Goal: Entertainment & Leisure: Consume media (video, audio)

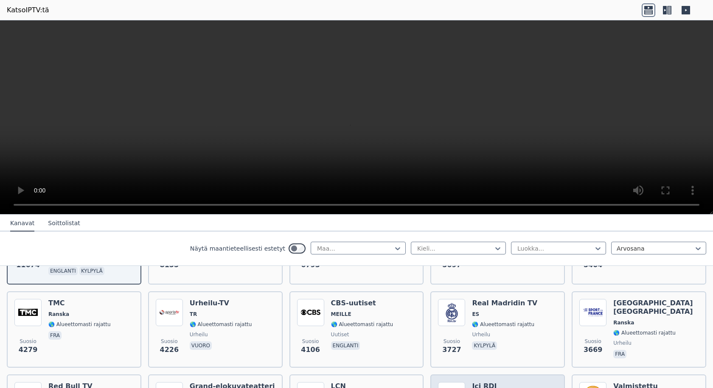
scroll to position [42, 0]
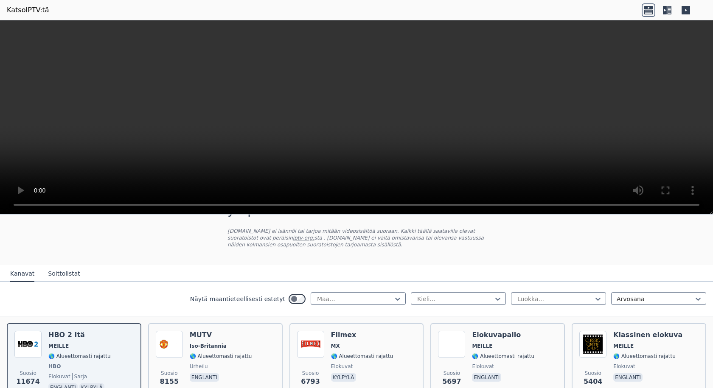
click at [37, 11] on font "KatsoIPTV:tä" at bounding box center [28, 10] width 42 height 8
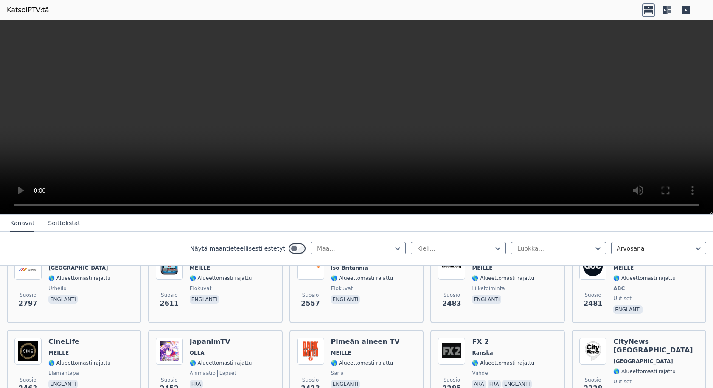
scroll to position [382, 0]
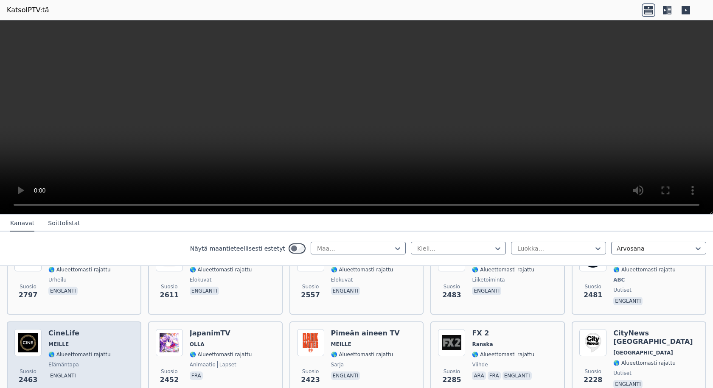
click at [26, 345] on img at bounding box center [27, 342] width 27 height 27
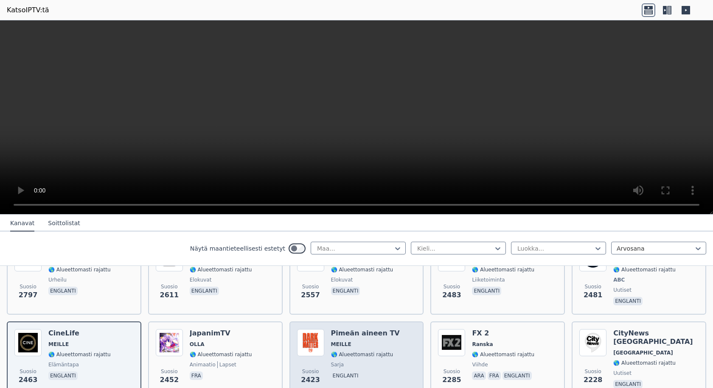
click at [348, 352] on font "🌎 Alueettomasti rajattu" at bounding box center [362, 355] width 62 height 6
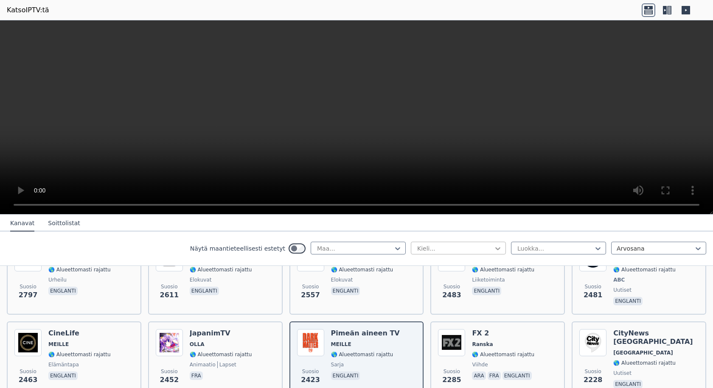
click at [493, 246] on icon at bounding box center [497, 248] width 8 height 8
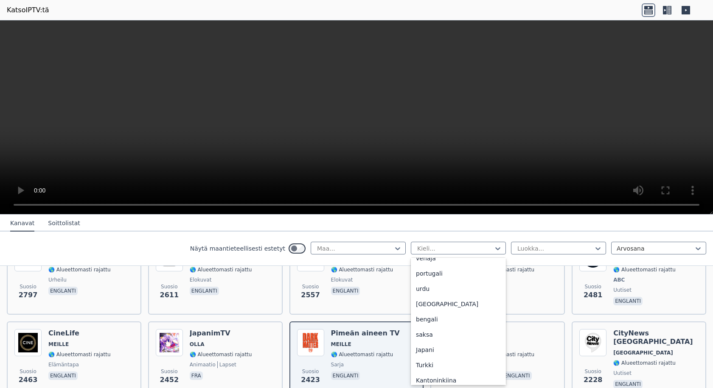
scroll to position [0, 0]
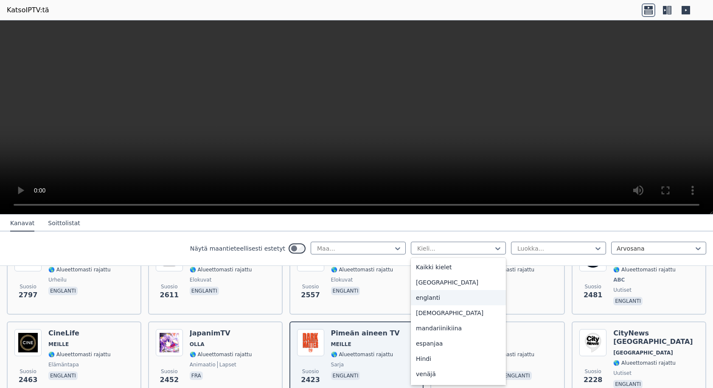
click at [435, 303] on div "englanti" at bounding box center [458, 297] width 95 height 15
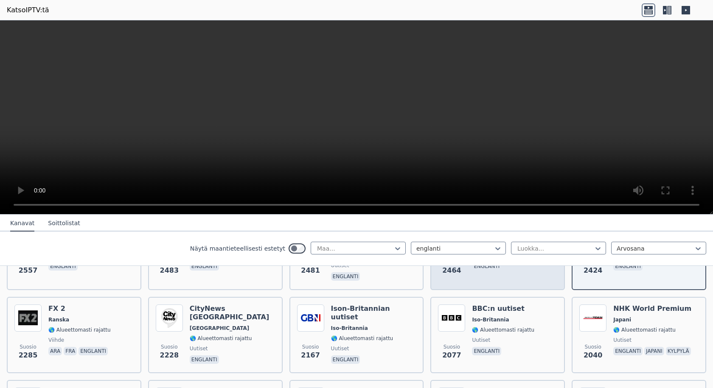
scroll to position [424, 0]
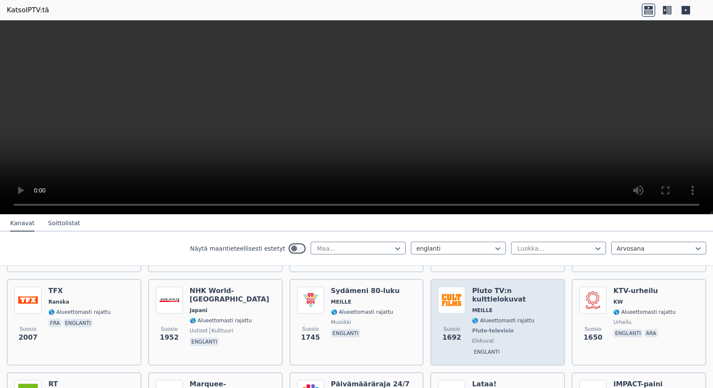
click at [480, 308] on font "MEILLE" at bounding box center [482, 311] width 20 height 6
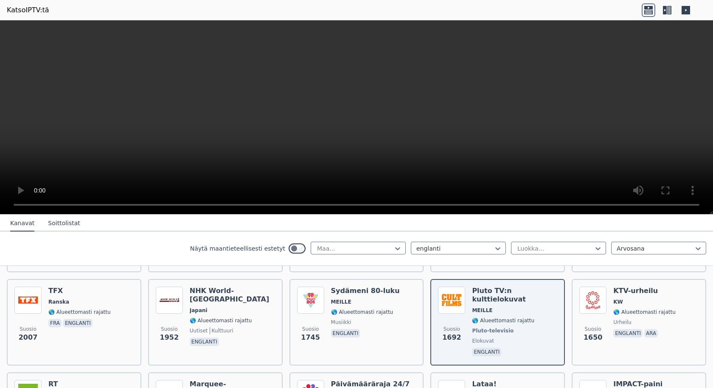
click at [61, 224] on font "Soittolistat" at bounding box center [64, 223] width 32 height 7
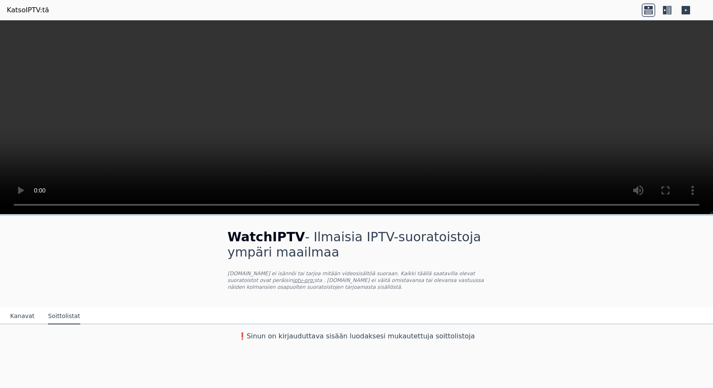
click at [17, 316] on font "Kanavat" at bounding box center [22, 316] width 24 height 7
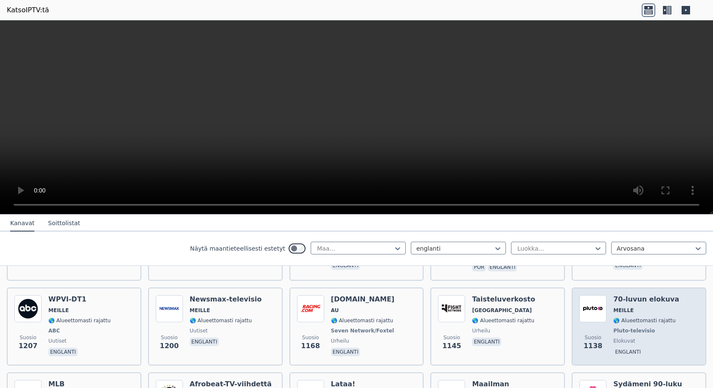
scroll to position [849, 0]
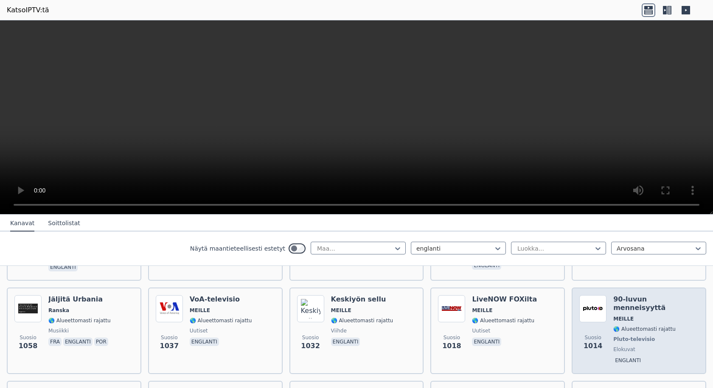
click at [625, 295] on div "90-luvun menneisyyttä MEILLE 🌎 Alueettomasti rajattu Pluto-televisio elokuvat e…" at bounding box center [655, 330] width 85 height 71
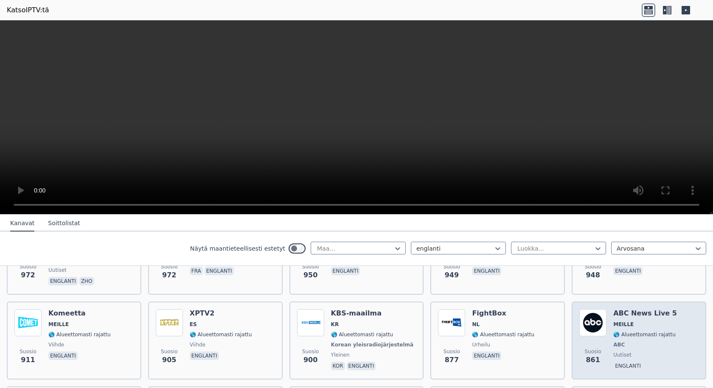
scroll to position [1103, 0]
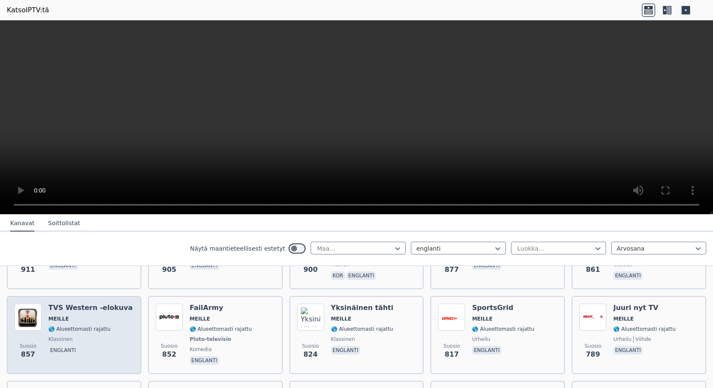
click at [55, 316] on font "MEILLE" at bounding box center [58, 319] width 20 height 6
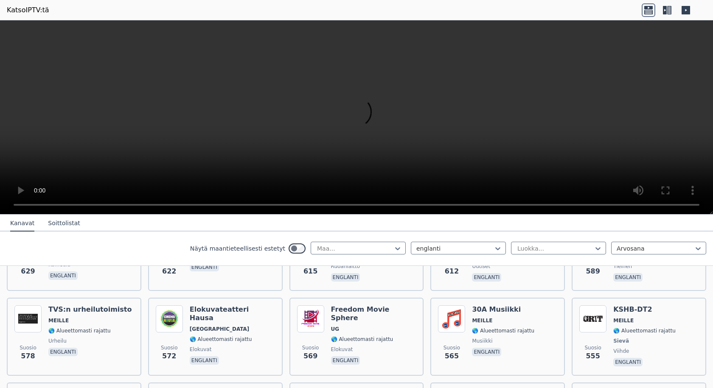
scroll to position [2121, 0]
